Goal: Information Seeking & Learning: Learn about a topic

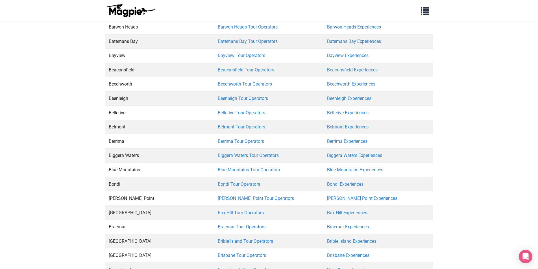
scroll to position [1355, 0]
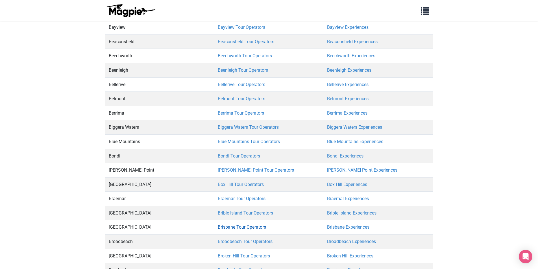
click at [238, 224] on link "Brisbane Tour Operators" at bounding box center [242, 226] width 48 height 5
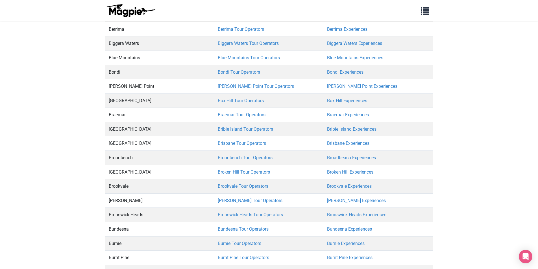
scroll to position [1440, 0]
click at [263, 140] on link "Brisbane Tour Operators" at bounding box center [242, 142] width 48 height 5
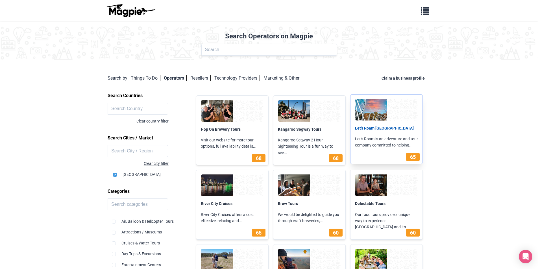
click at [379, 128] on link "Let's Roam Brisbane" at bounding box center [384, 128] width 59 height 5
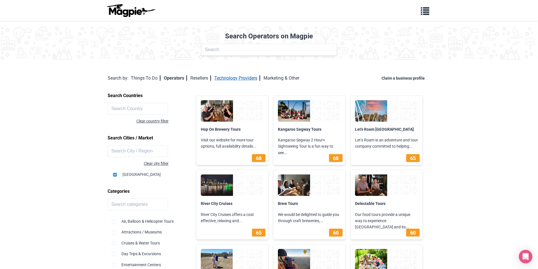
click at [242, 77] on link "Technology Providers" at bounding box center [237, 77] width 46 height 5
click at [244, 78] on link "Technology Providers" at bounding box center [237, 77] width 46 height 5
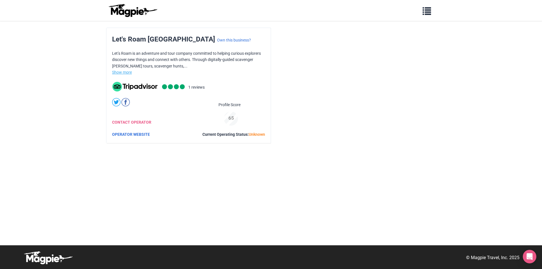
click at [129, 73] on link "Show more" at bounding box center [122, 72] width 20 height 5
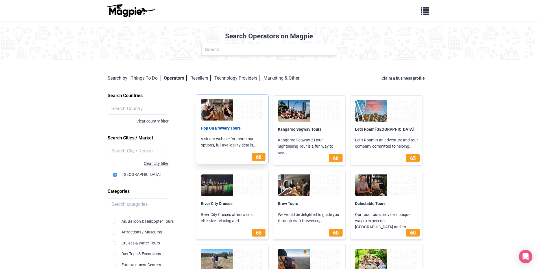
click at [228, 127] on link "Hop On Brewery Tours" at bounding box center [221, 128] width 40 height 5
click at [202, 77] on link "Resellers" at bounding box center [200, 77] width 21 height 5
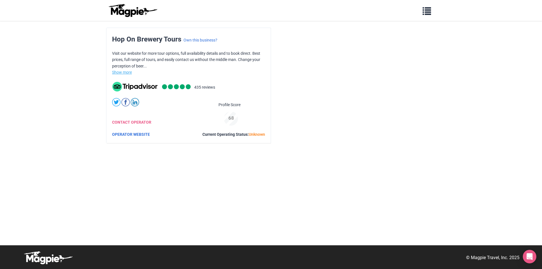
click at [130, 73] on link "Show more" at bounding box center [122, 72] width 20 height 5
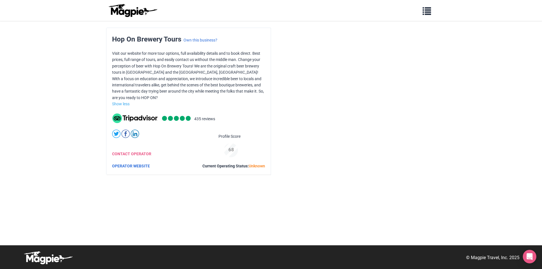
click at [135, 156] on div "Hop On Brewery Tours Own this business? Visit our website for more tour options…" at bounding box center [188, 101] width 164 height 147
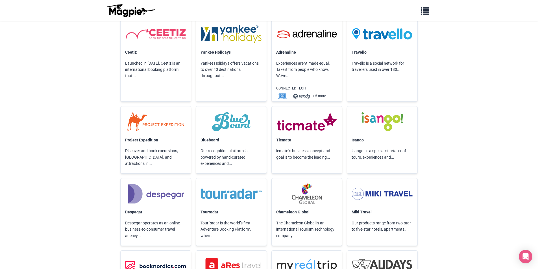
scroll to position [508, 0]
drag, startPoint x: 71, startPoint y: 91, endPoint x: 80, endPoint y: 53, distance: 39.7
click at [71, 91] on body "Problems we solve Products Content Management and Distribution Magpie for Resel…" at bounding box center [269, 250] width 538 height 1517
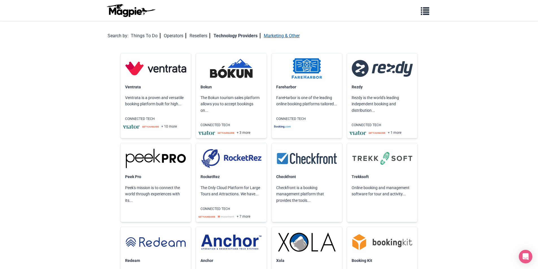
click at [273, 35] on link "Marketing & Other" at bounding box center [282, 35] width 36 height 5
click at [286, 39] on div "Marketing & Other" at bounding box center [282, 35] width 36 height 7
click at [286, 38] on link "Marketing & Other" at bounding box center [282, 35] width 36 height 5
click at [378, 69] on img at bounding box center [382, 67] width 61 height 21
